Goal: Transaction & Acquisition: Purchase product/service

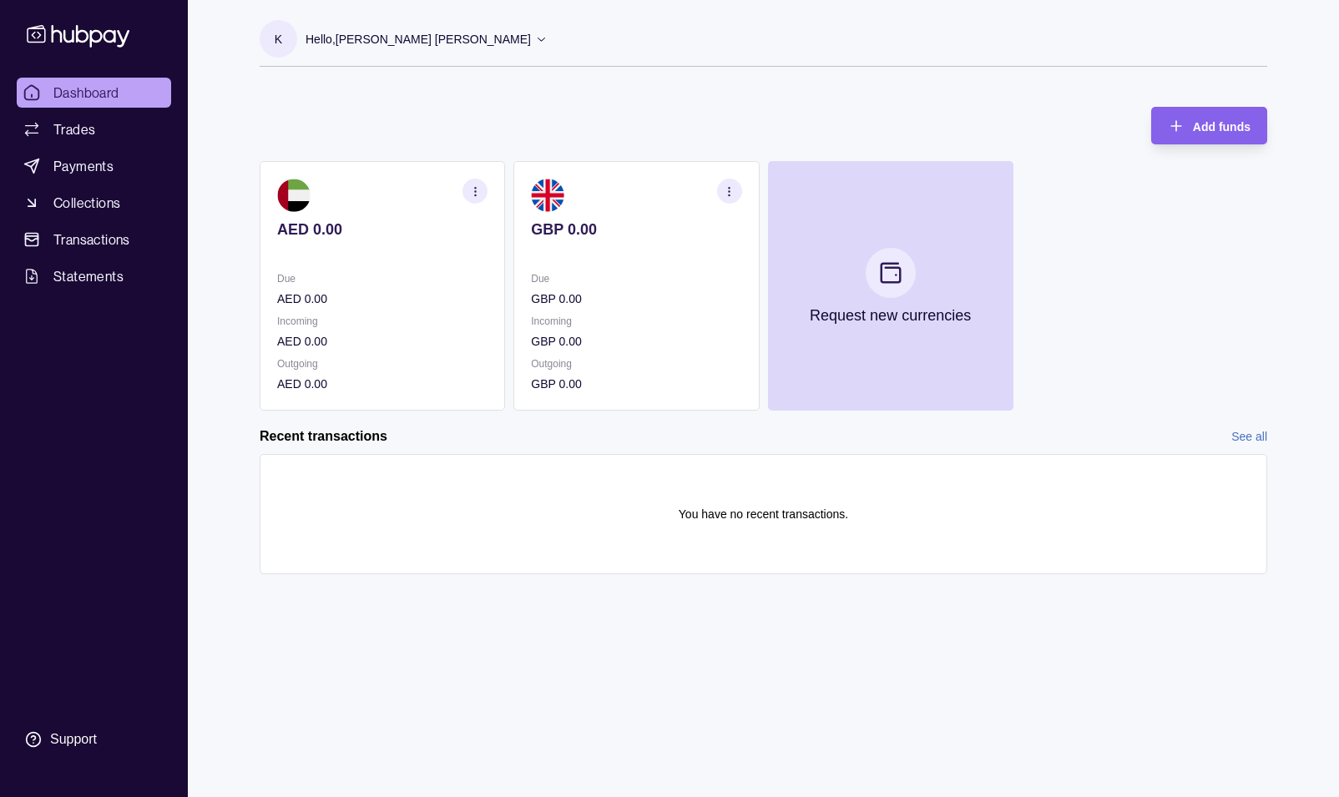
click at [442, 210] on section at bounding box center [382, 195] width 210 height 33
click at [103, 134] on link "Trades" at bounding box center [94, 129] width 154 height 30
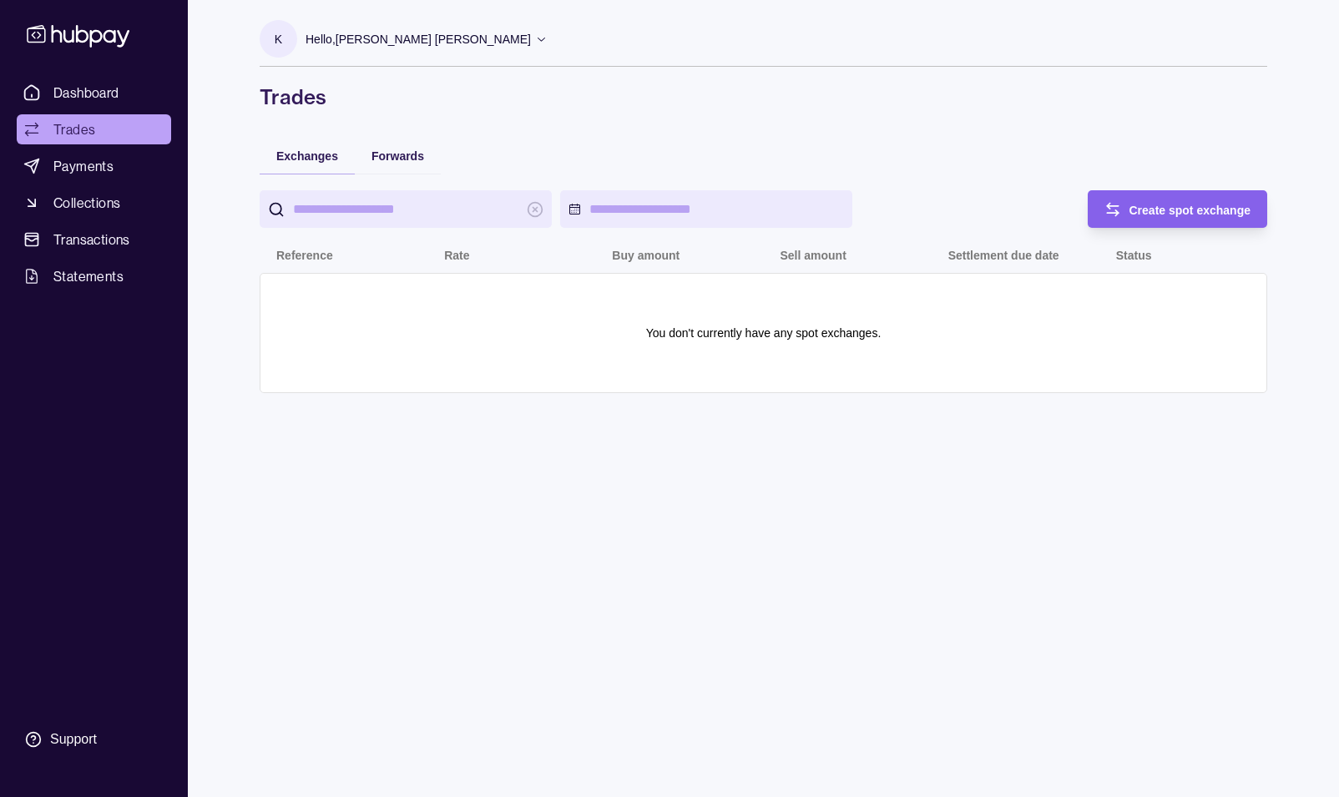
click at [423, 206] on input "search" at bounding box center [405, 209] width 225 height 38
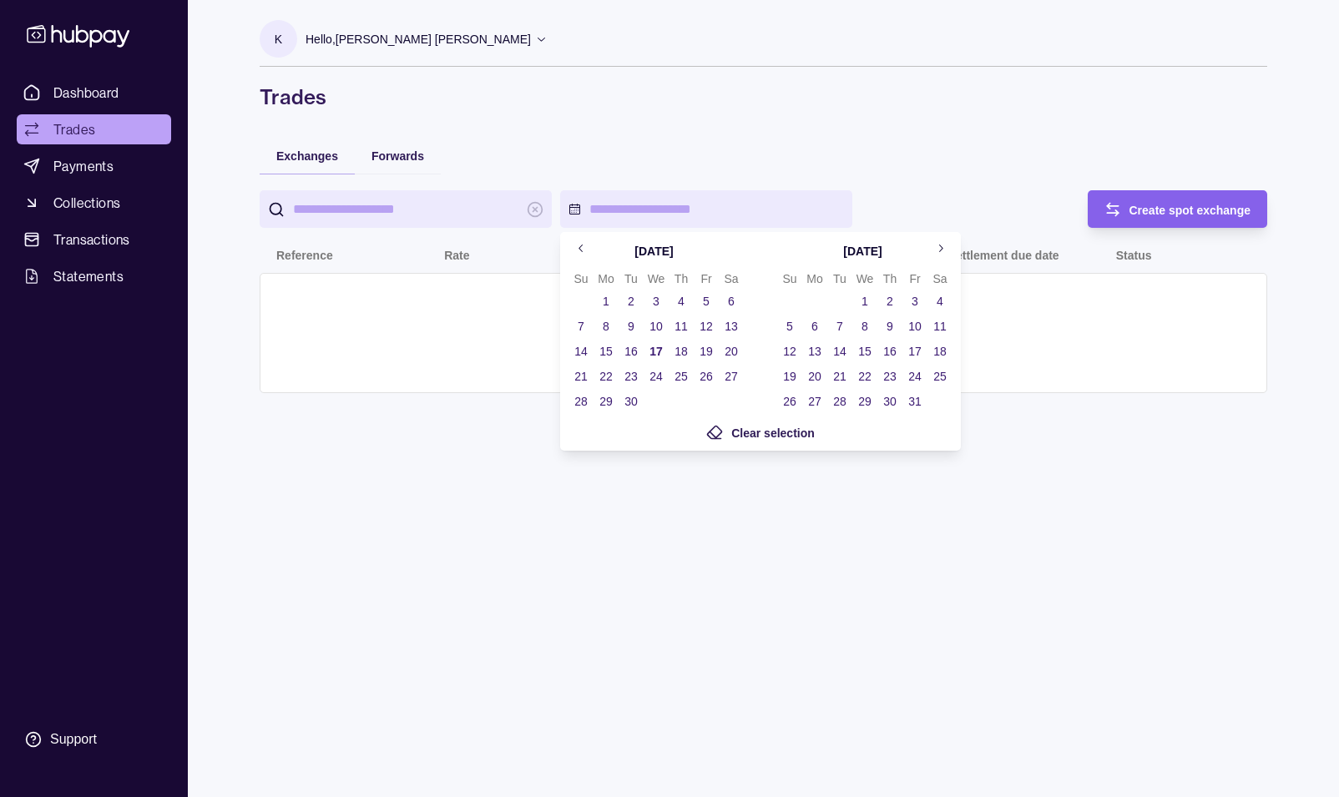
click at [603, 207] on html "Dashboard Trades Payments Collections Transactions Statements Support K Hello, …" at bounding box center [669, 398] width 1339 height 797
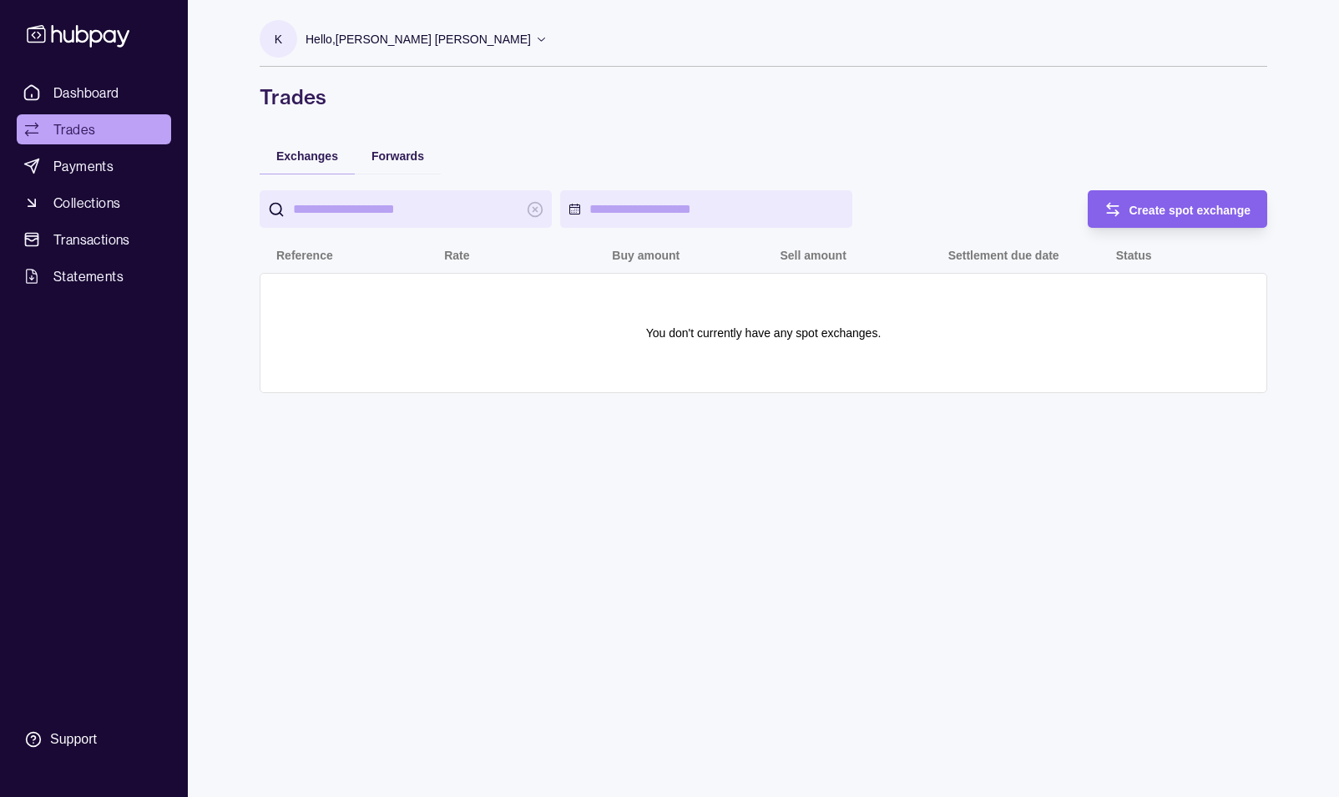
click at [548, 142] on html "Dashboard Trades Payments Collections Transactions Statements Support K Hello, …" at bounding box center [669, 398] width 1339 height 797
click at [1174, 211] on span "Create spot exchange" at bounding box center [1190, 210] width 122 height 13
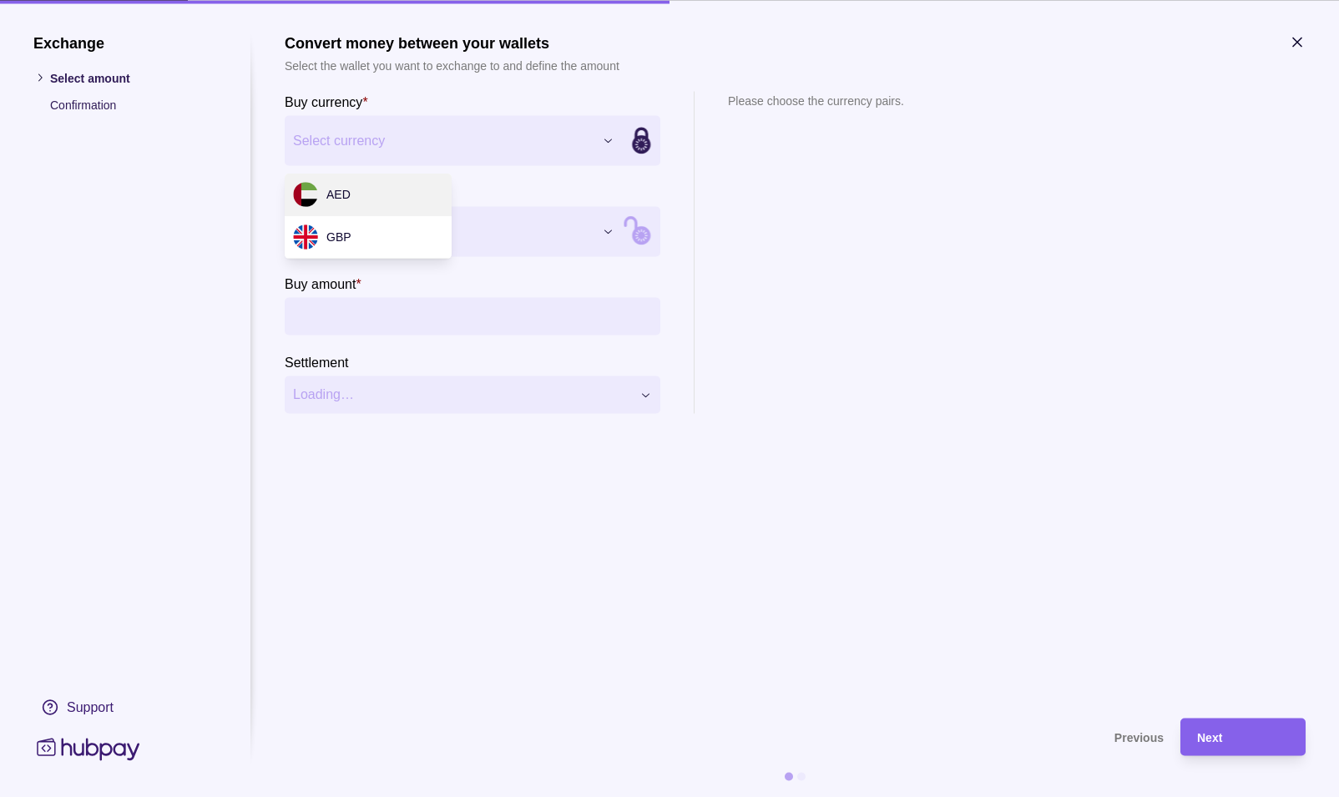
click at [519, 796] on div "Exchange Select amount Confirmation Support Convert money between your wallets …" at bounding box center [669, 797] width 1339 height 0
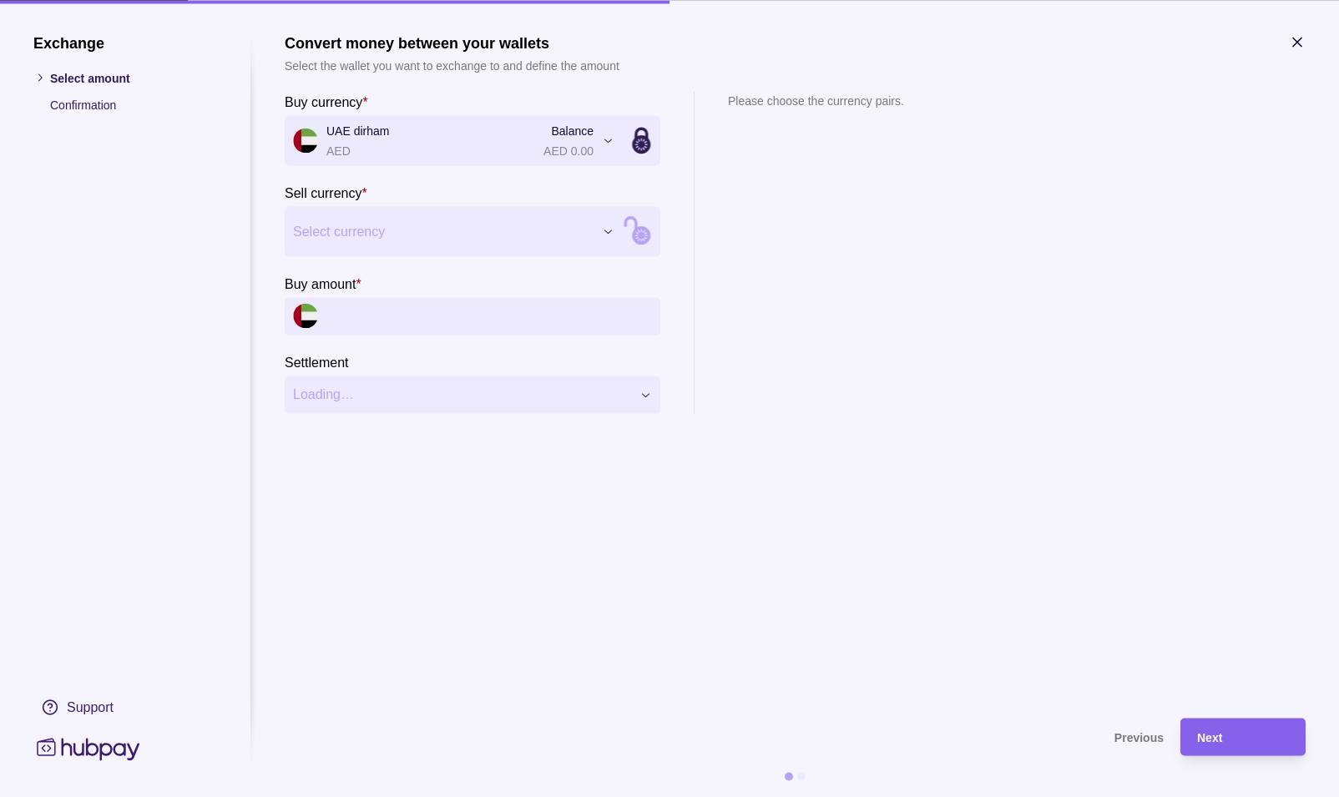
click at [371, 796] on div "Exchange Select amount Confirmation Support Convert money between your wallets …" at bounding box center [669, 797] width 1339 height 0
click at [386, 318] on input "Buy amount *" at bounding box center [489, 316] width 326 height 38
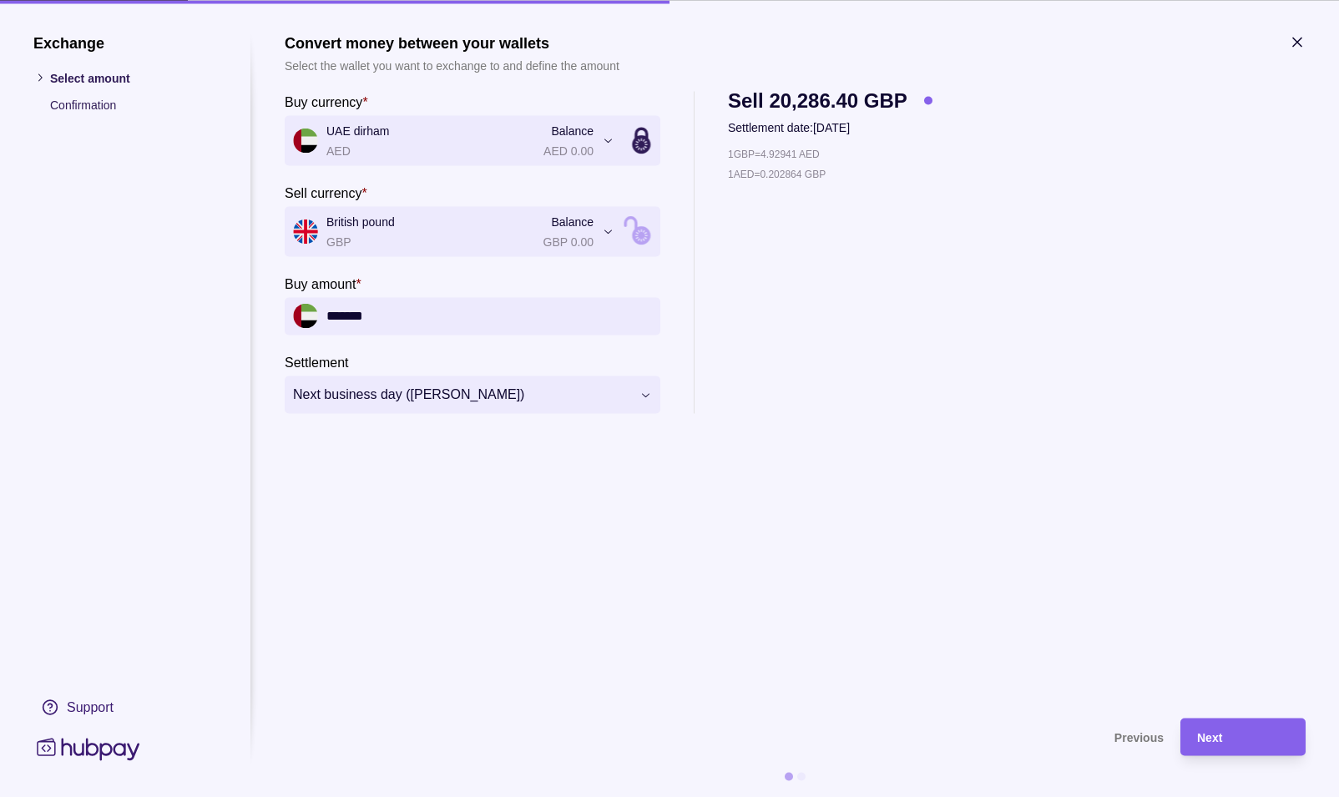
type input "*******"
click at [431, 275] on section "Buy amount * *******" at bounding box center [473, 304] width 376 height 62
